Goal: Check status: Check status

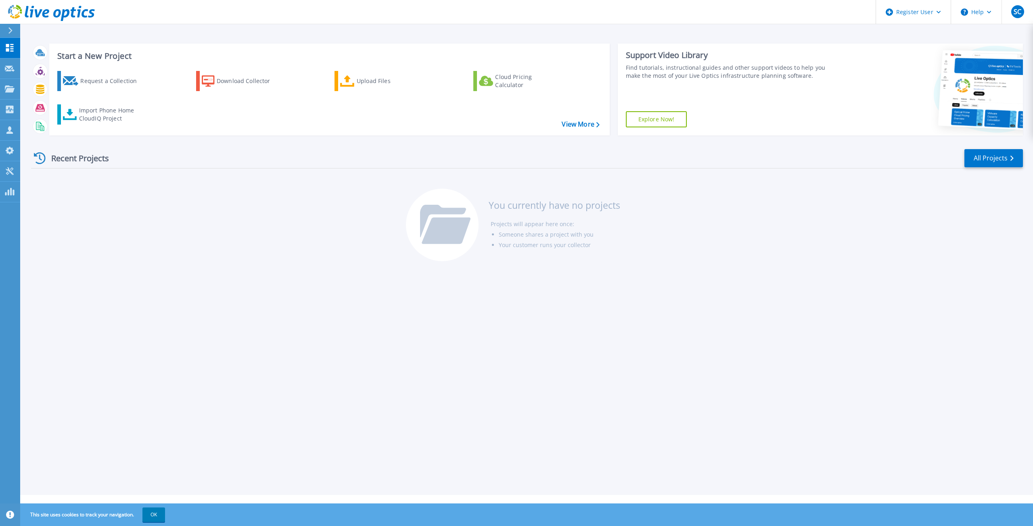
click at [9, 27] on div at bounding box center [13, 31] width 13 height 14
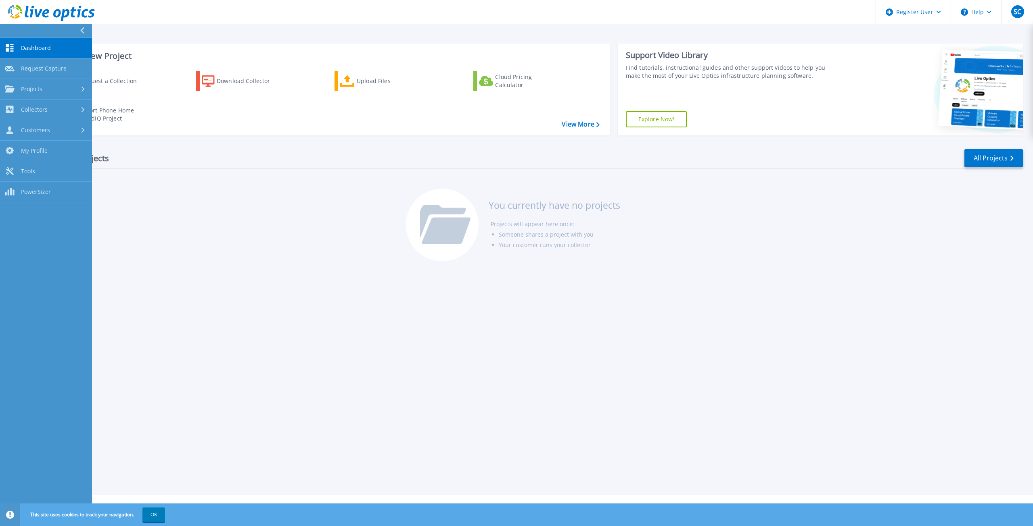
click at [9, 27] on button at bounding box center [46, 31] width 92 height 14
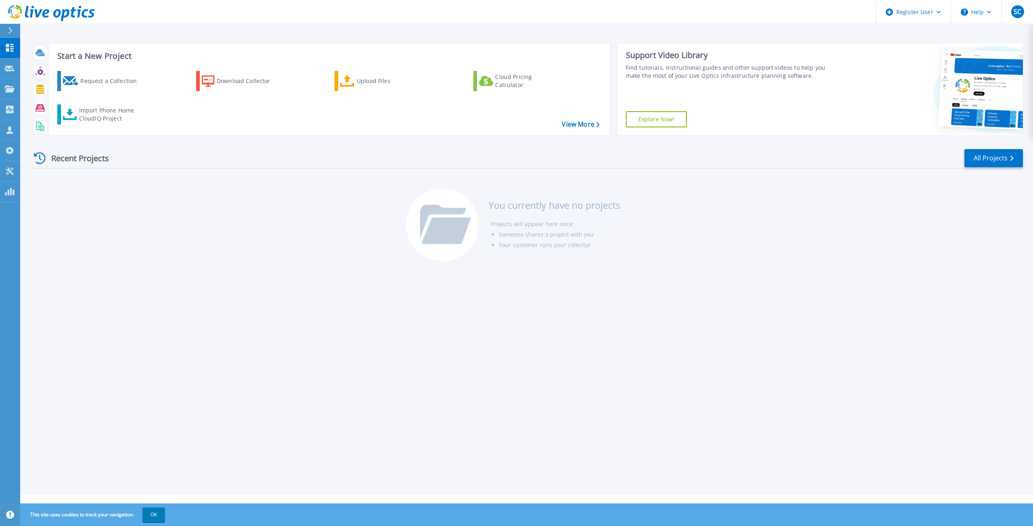
click at [9, 27] on button at bounding box center [10, 31] width 20 height 14
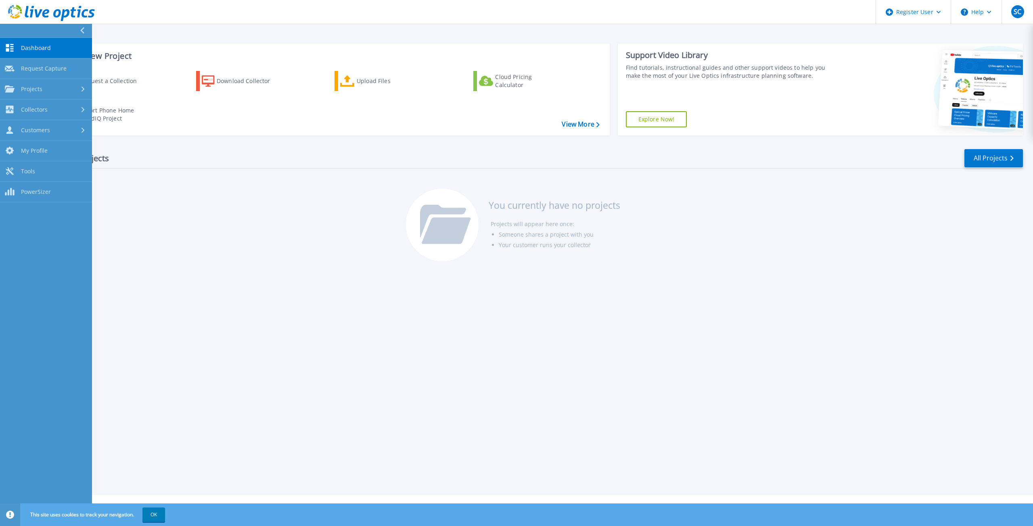
click at [9, 27] on button at bounding box center [46, 31] width 92 height 14
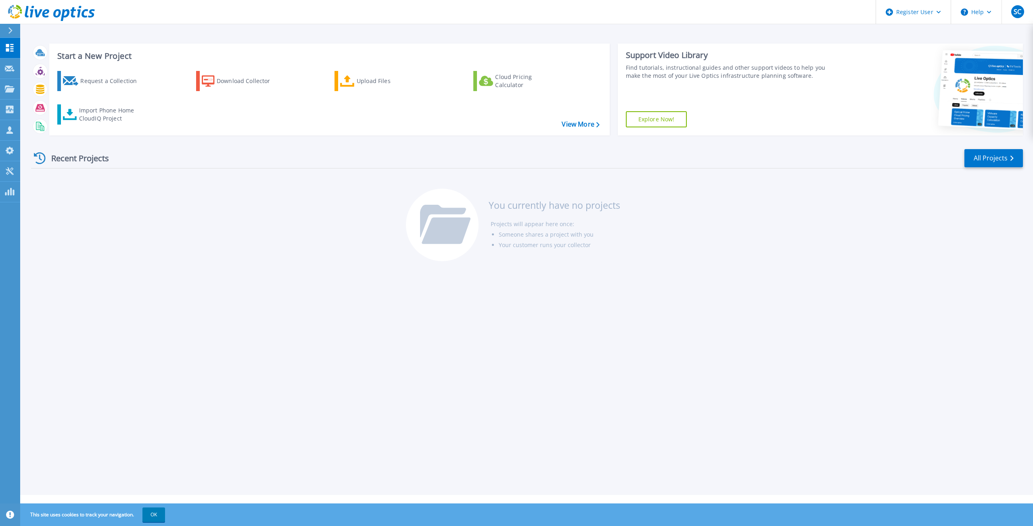
click at [9, 30] on icon at bounding box center [10, 30] width 4 height 6
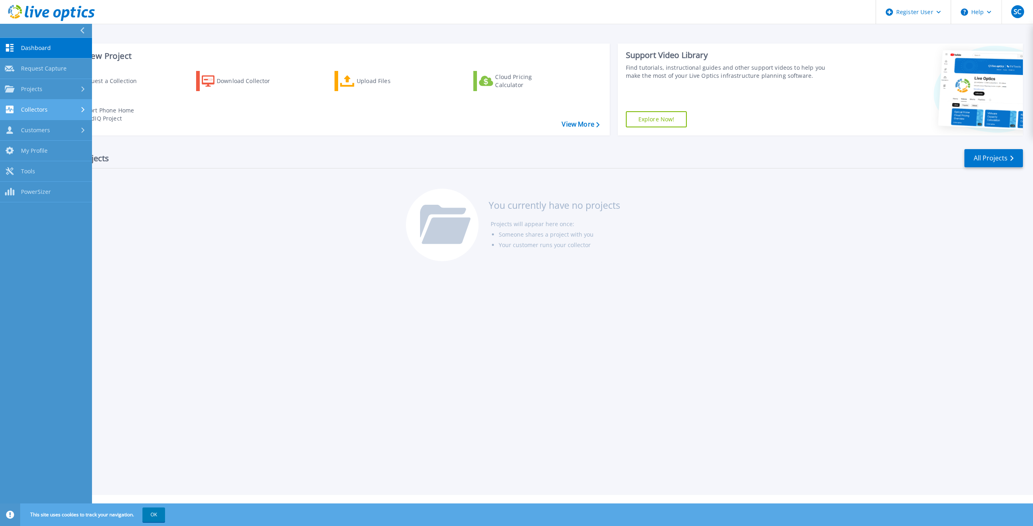
click at [35, 100] on link "Collectors Collectors" at bounding box center [46, 110] width 92 height 21
click at [33, 92] on span "Projects" at bounding box center [31, 89] width 21 height 7
click at [40, 110] on link "Search Projects" at bounding box center [46, 110] width 92 height 21
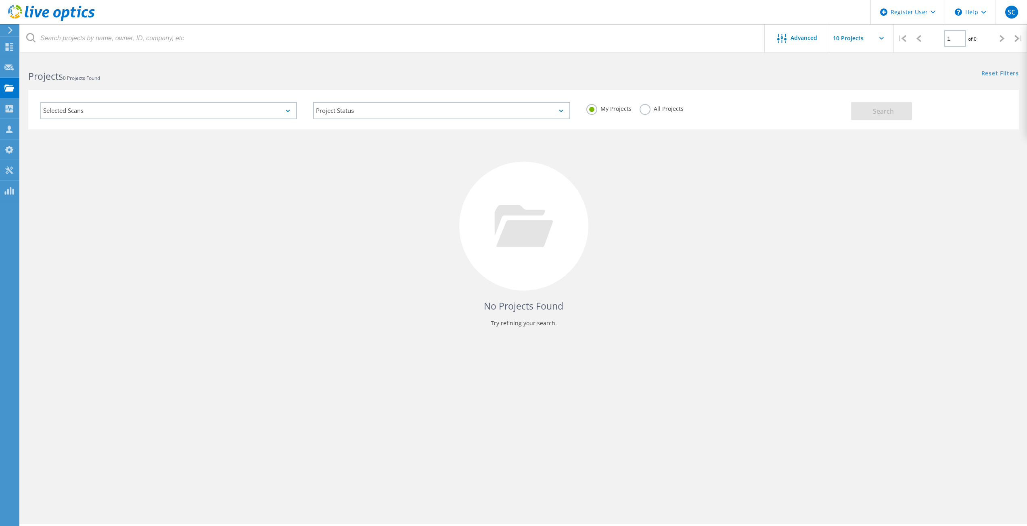
drag, startPoint x: 666, startPoint y: 107, endPoint x: 661, endPoint y: 107, distance: 5.3
click at [667, 107] on label "All Projects" at bounding box center [661, 108] width 44 height 8
click at [0, 0] on input "All Projects" at bounding box center [0, 0] width 0 height 0
click at [144, 107] on div "Selected Scans" at bounding box center [168, 110] width 257 height 17
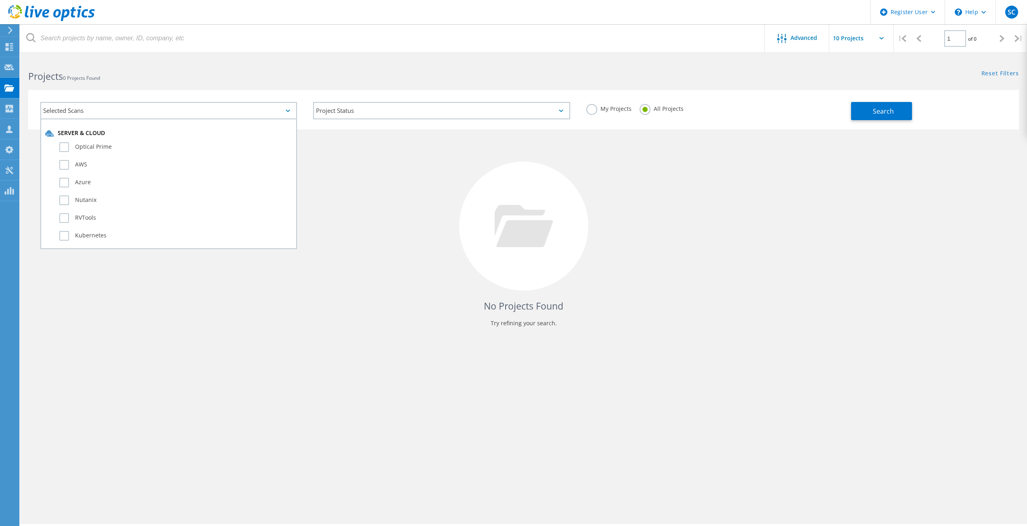
drag, startPoint x: 745, startPoint y: 175, endPoint x: 793, endPoint y: 162, distance: 49.8
click at [753, 172] on div "No Projects Found Try refining your search." at bounding box center [523, 233] width 990 height 209
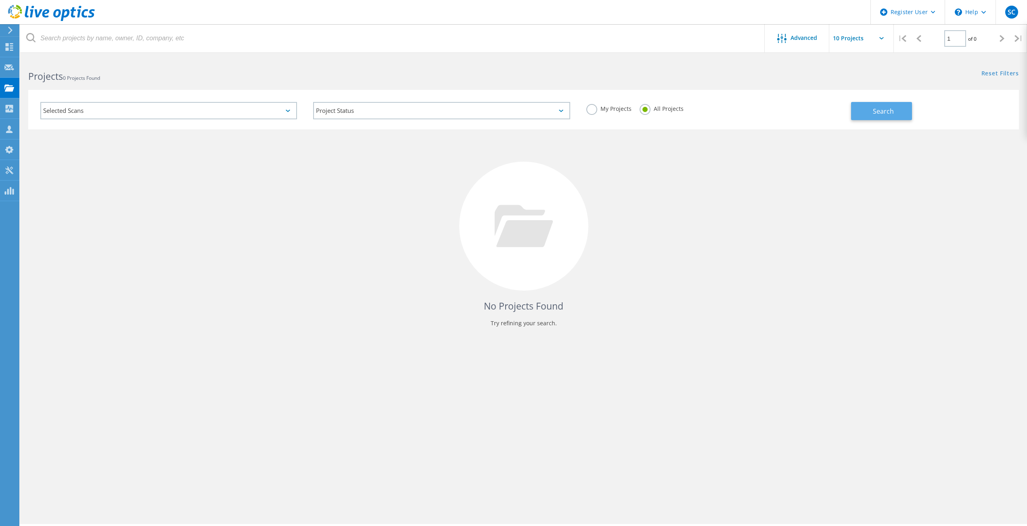
click at [877, 110] on span "Search" at bounding box center [883, 111] width 21 height 9
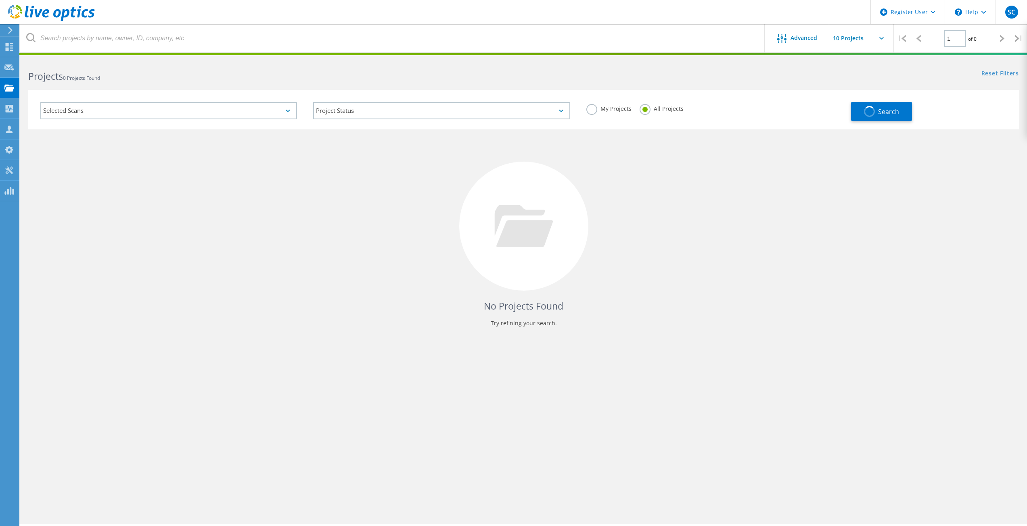
drag, startPoint x: 82, startPoint y: 72, endPoint x: 79, endPoint y: 55, distance: 17.3
click at [82, 71] on h2 "Projects 0 Projects Found" at bounding box center [271, 76] width 487 height 13
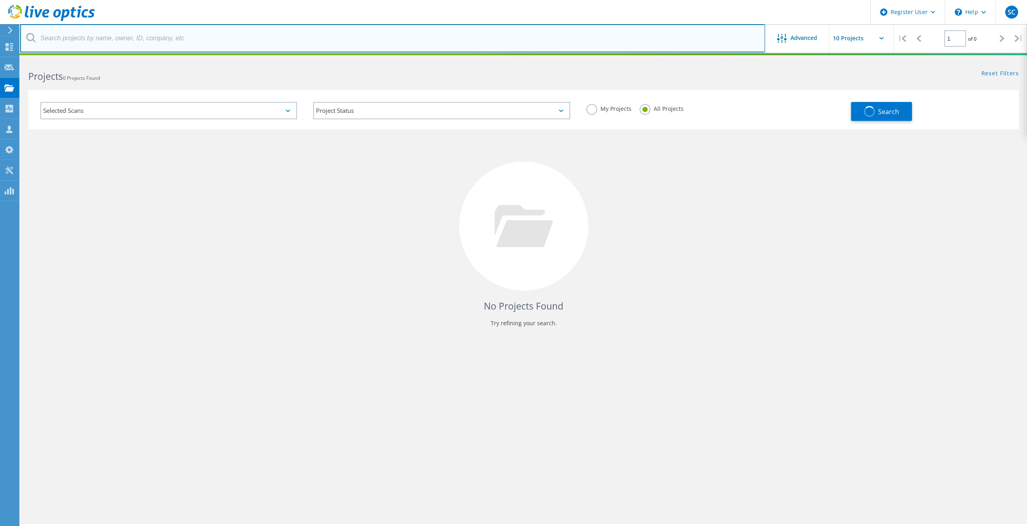
click at [78, 39] on input "text" at bounding box center [392, 38] width 745 height 28
paste input "2961799"
type input "2961799"
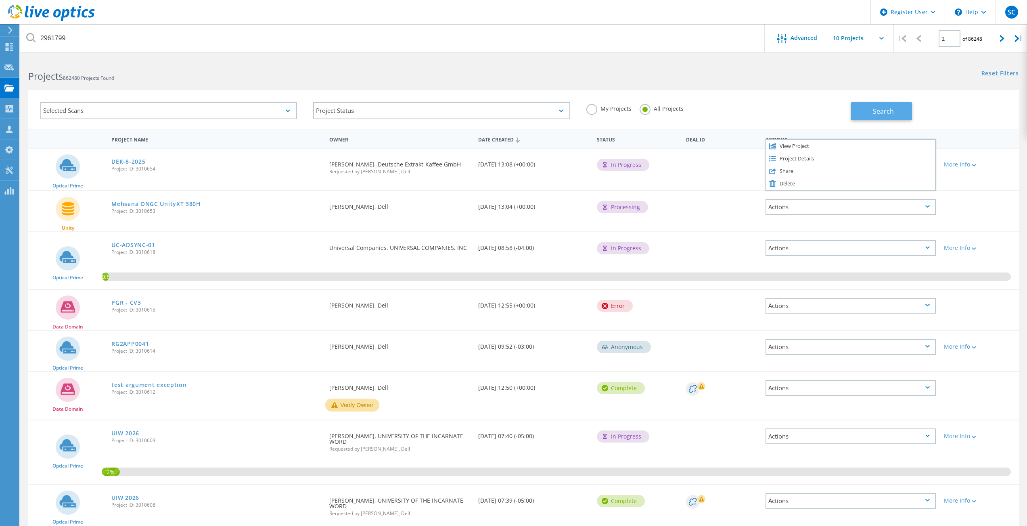
click at [888, 111] on span "Search" at bounding box center [883, 111] width 21 height 9
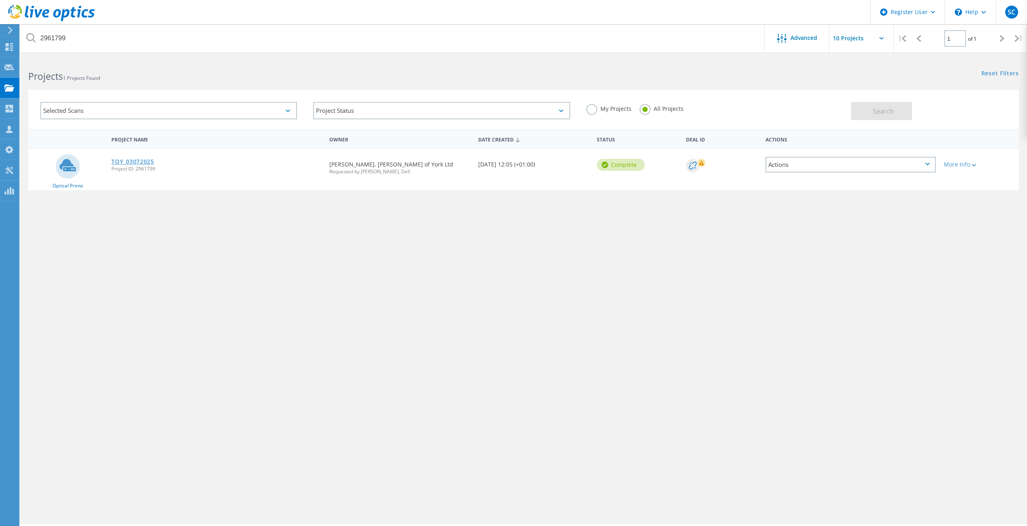
click at [139, 162] on link "TOY_03072025" at bounding box center [132, 162] width 42 height 6
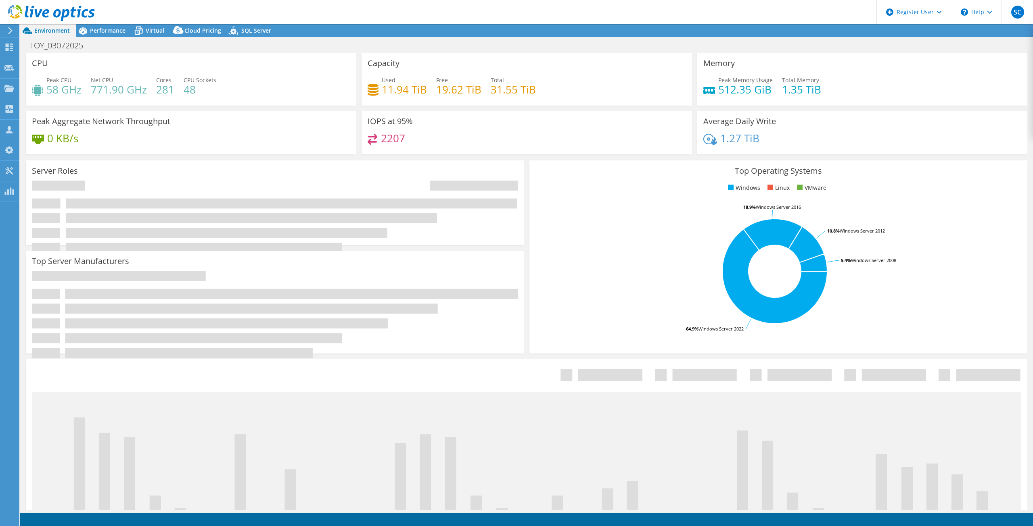
select select "USD"
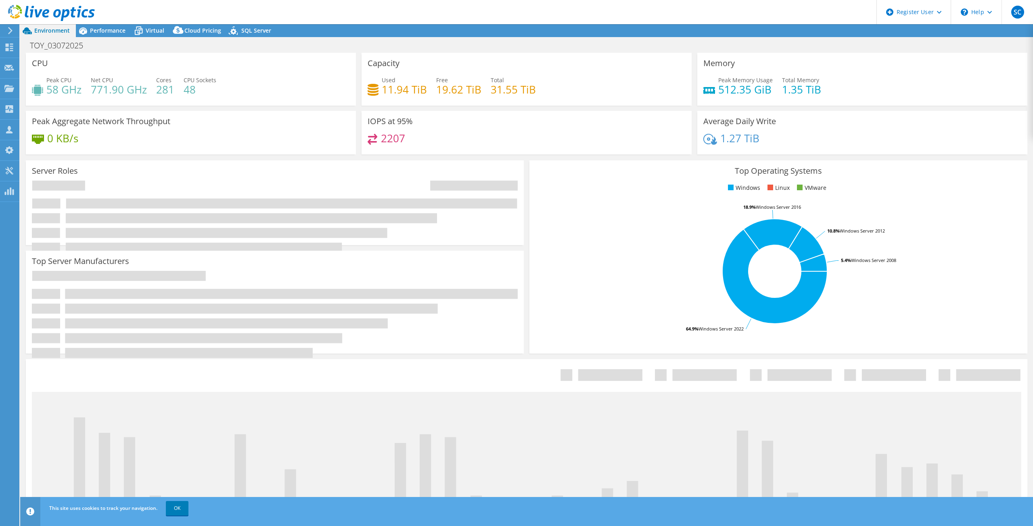
select select "EULondon"
select select "GBP"
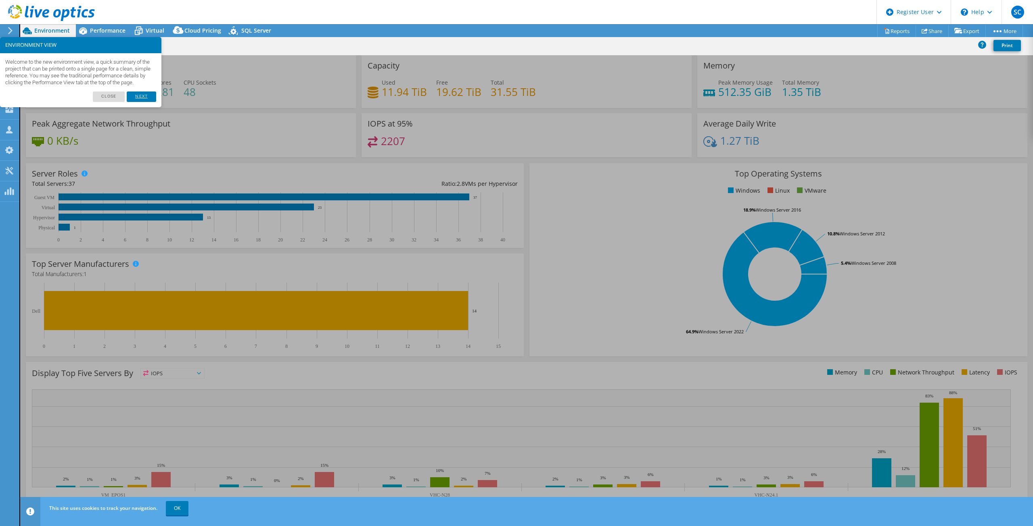
click at [142, 102] on link "Next" at bounding box center [141, 97] width 29 height 10
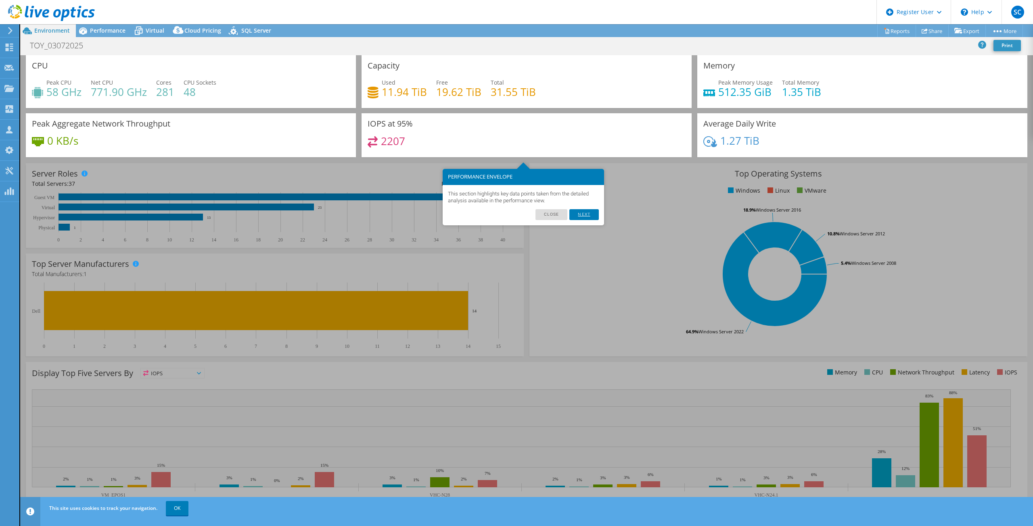
click at [587, 215] on link "Next" at bounding box center [583, 214] width 29 height 10
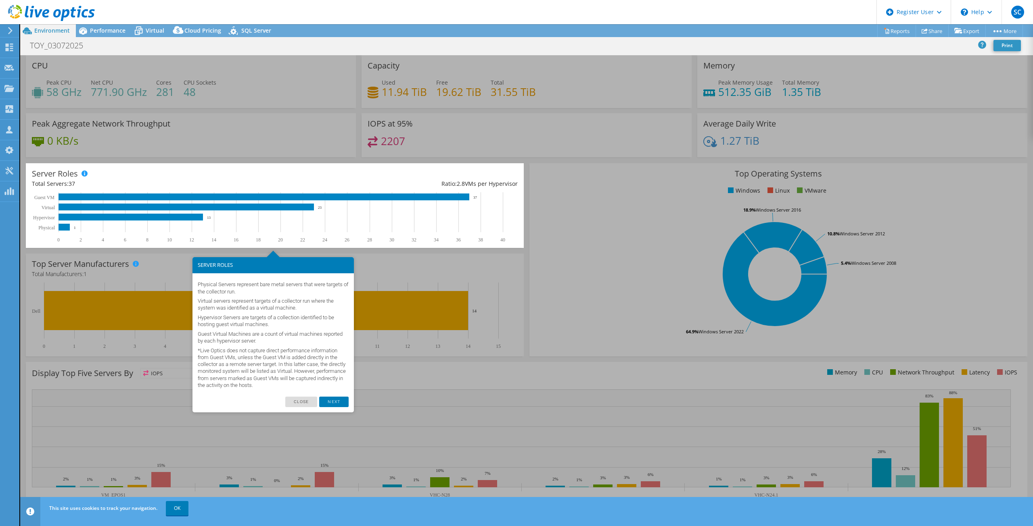
click at [334, 401] on link "Next" at bounding box center [333, 402] width 29 height 10
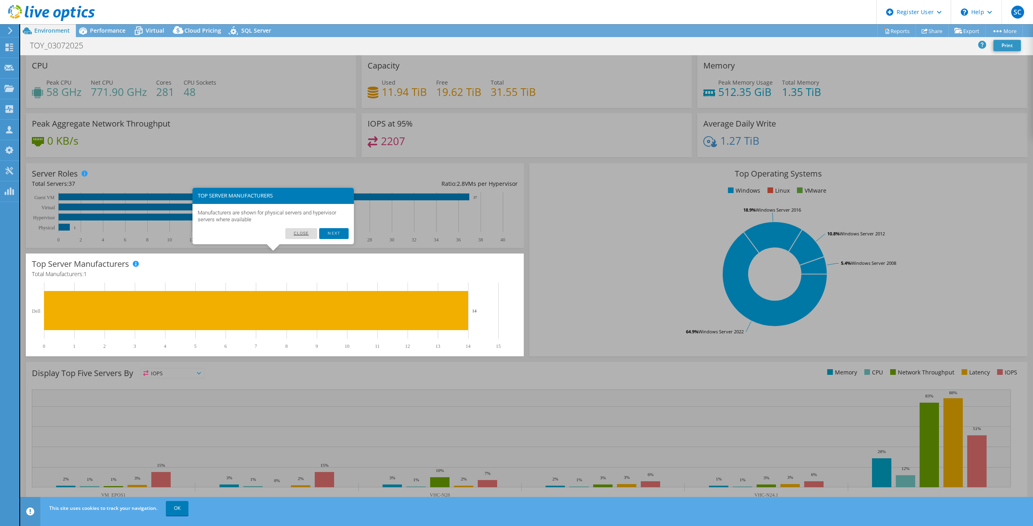
click at [303, 233] on link "Close" at bounding box center [301, 233] width 32 height 10
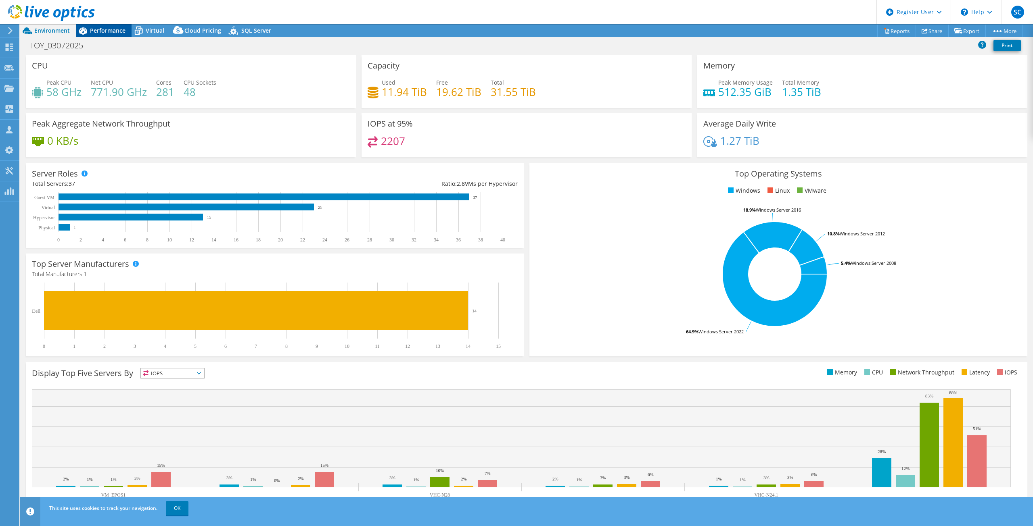
click at [110, 32] on span "Performance" at bounding box center [108, 31] width 36 height 8
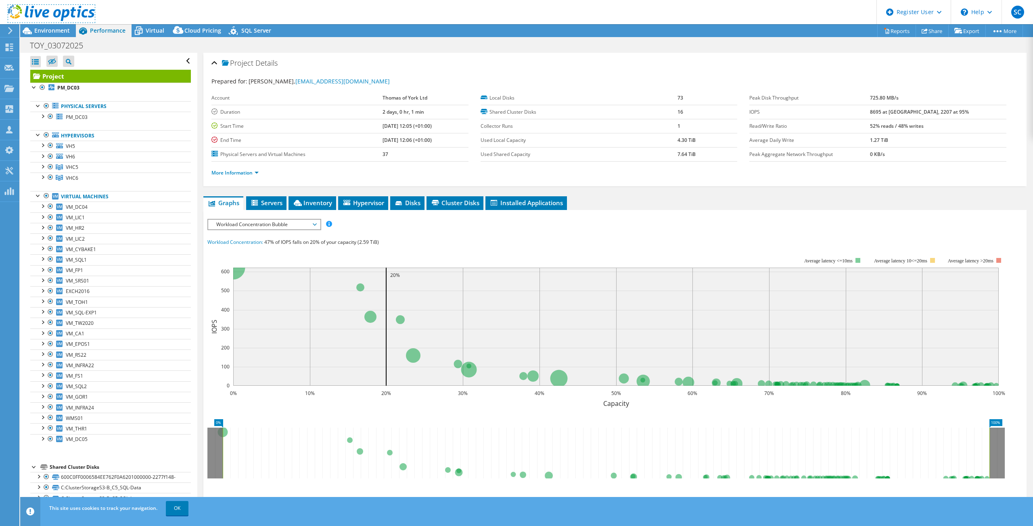
click at [49, 22] on link at bounding box center [51, 20] width 87 height 6
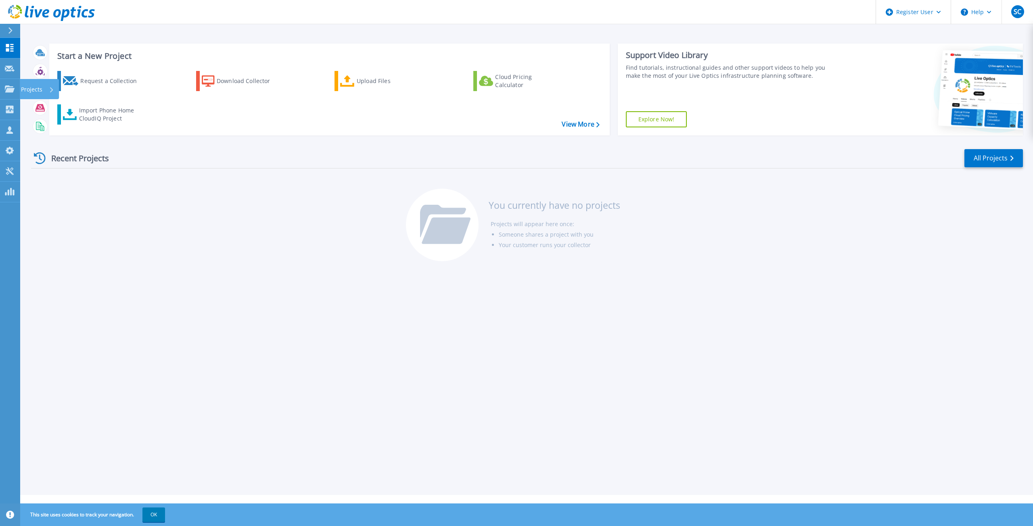
click at [31, 86] on p "Projects" at bounding box center [31, 89] width 21 height 21
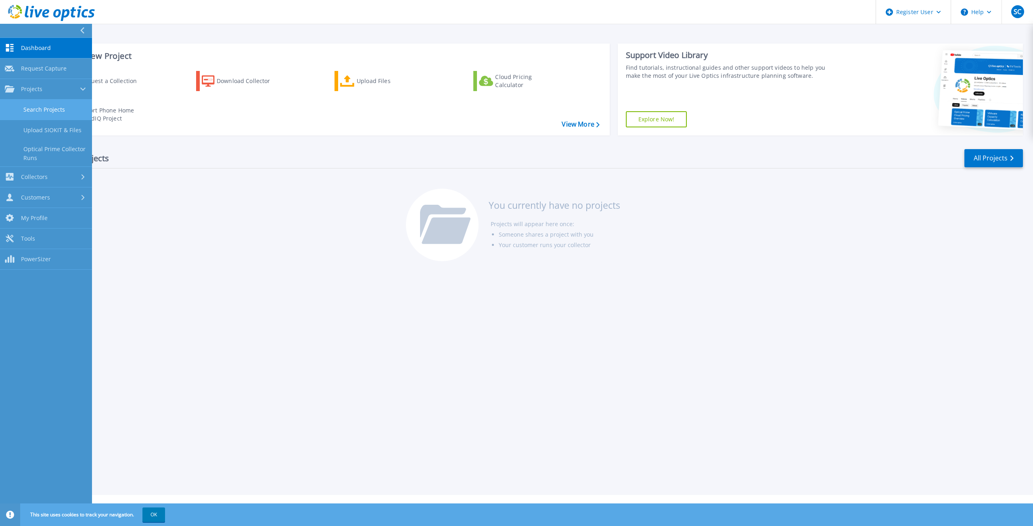
click at [64, 113] on link "Search Projects" at bounding box center [46, 110] width 92 height 21
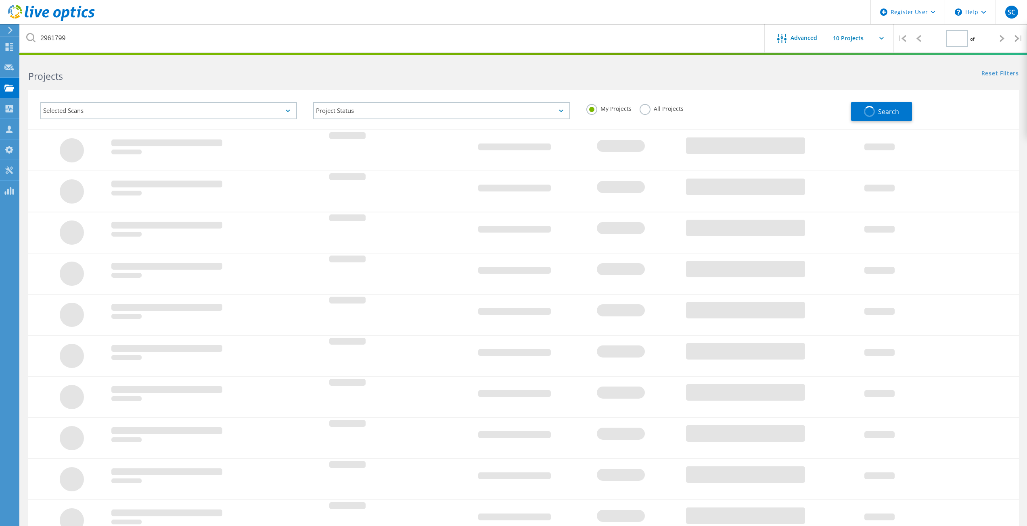
type input "1"
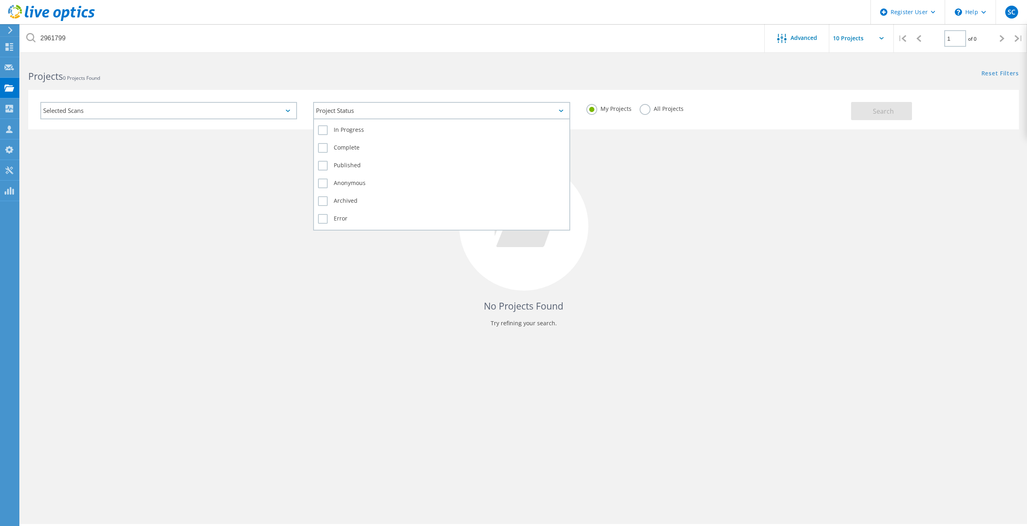
click at [349, 109] on div "Project Status" at bounding box center [441, 110] width 257 height 17
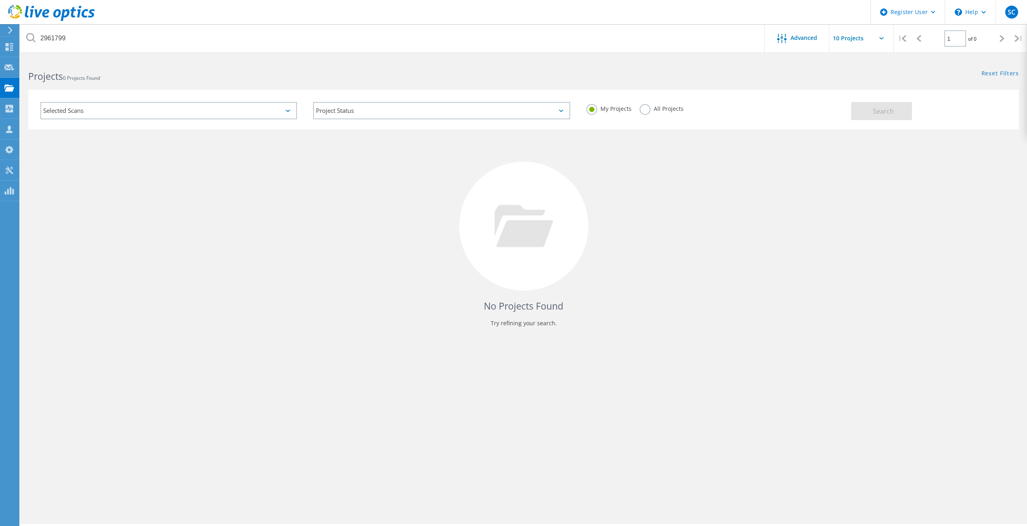
click at [667, 108] on label "All Projects" at bounding box center [661, 108] width 44 height 8
click at [0, 0] on input "All Projects" at bounding box center [0, 0] width 0 height 0
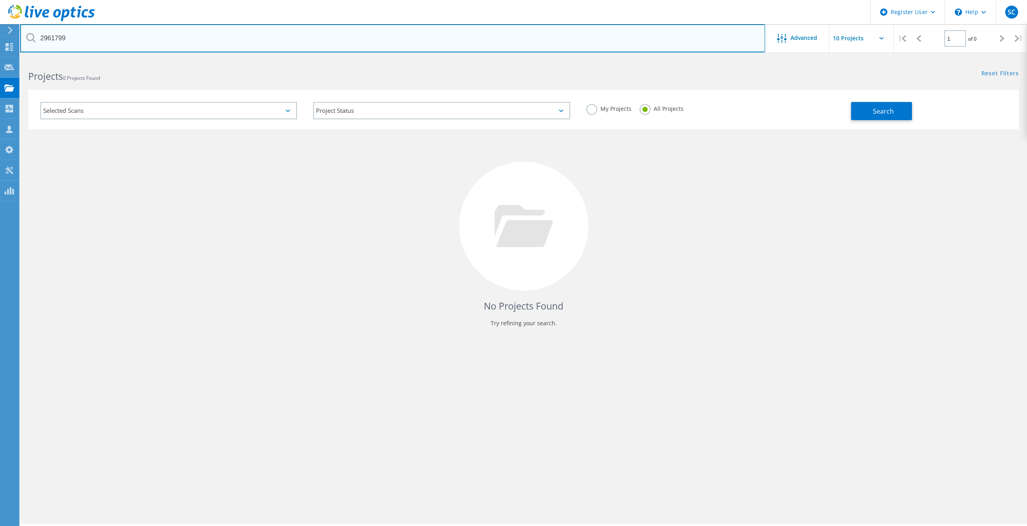
click at [69, 36] on input "2961799" at bounding box center [392, 38] width 745 height 28
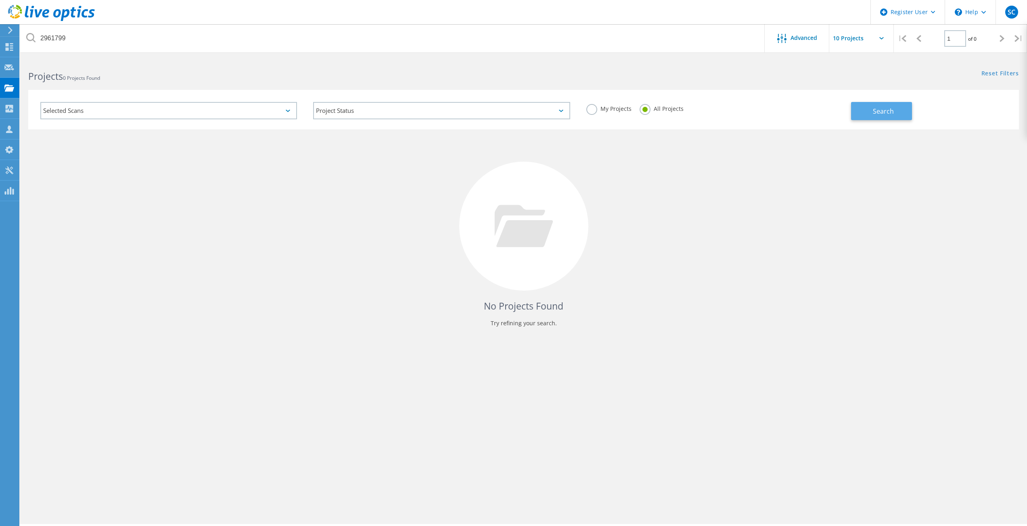
click at [883, 119] on button "Search" at bounding box center [881, 111] width 61 height 18
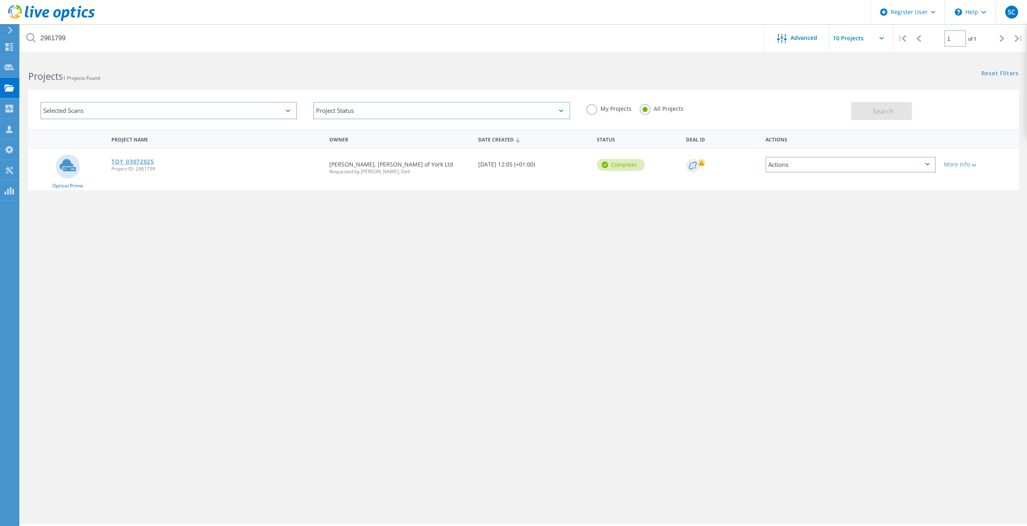
click at [133, 161] on link "TOY_03072025" at bounding box center [132, 162] width 42 height 6
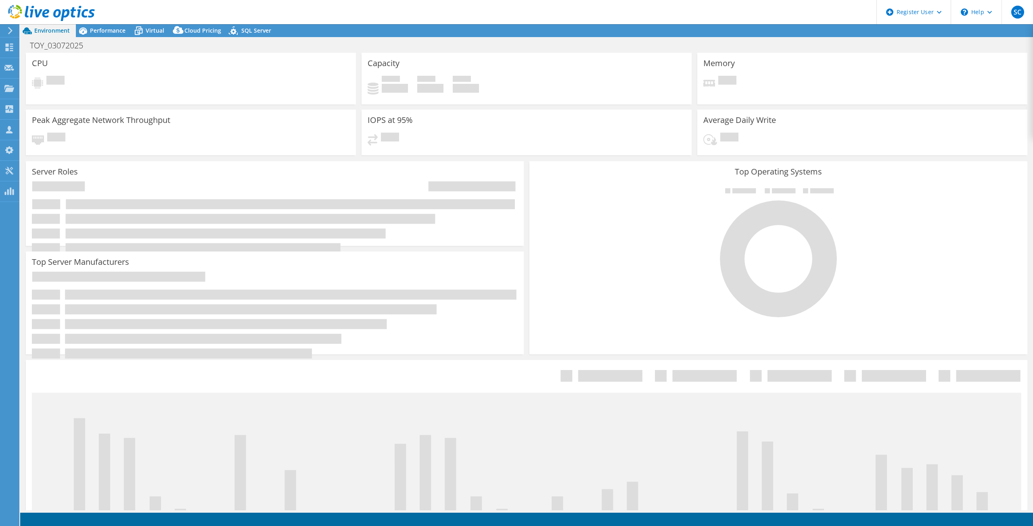
select select "EULondon"
select select "GBP"
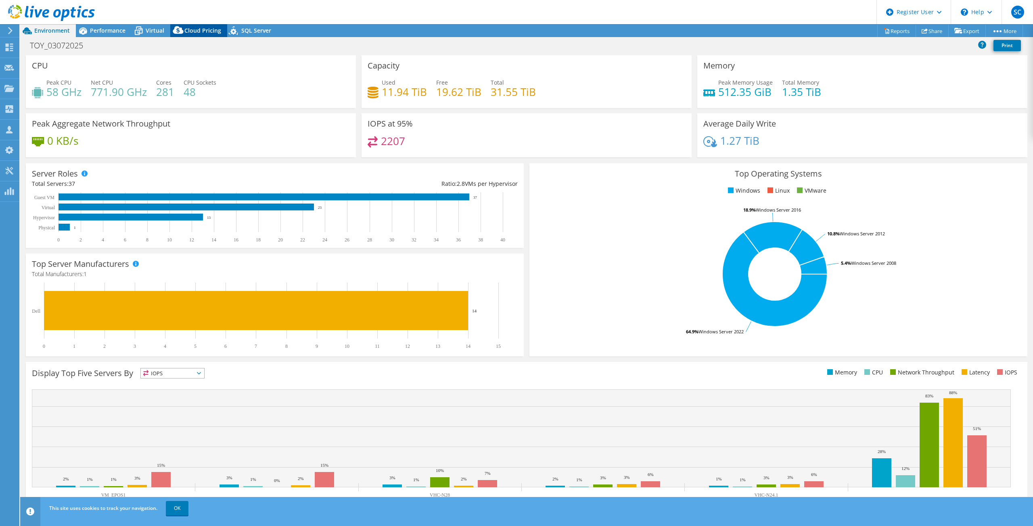
click at [216, 30] on span "Cloud Pricing" at bounding box center [202, 31] width 37 height 8
